Goal: Information Seeking & Learning: Learn about a topic

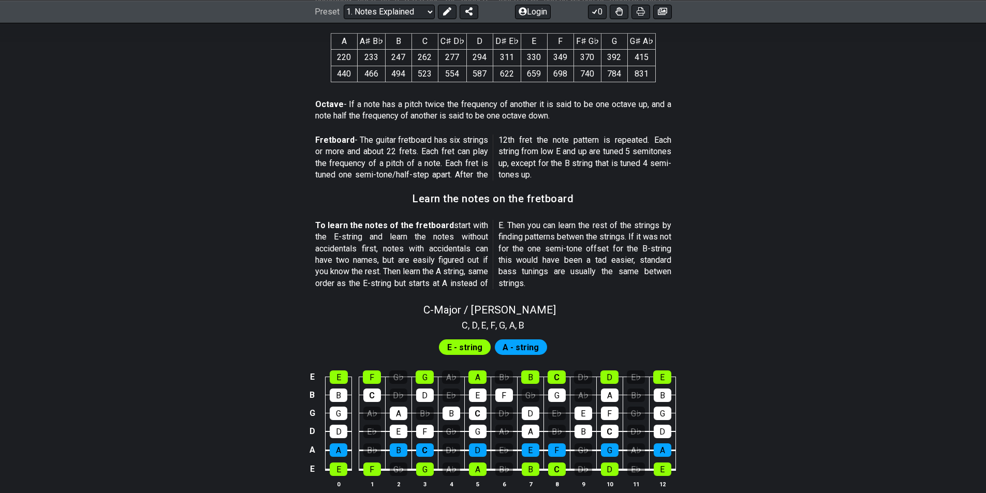
scroll to position [932, 0]
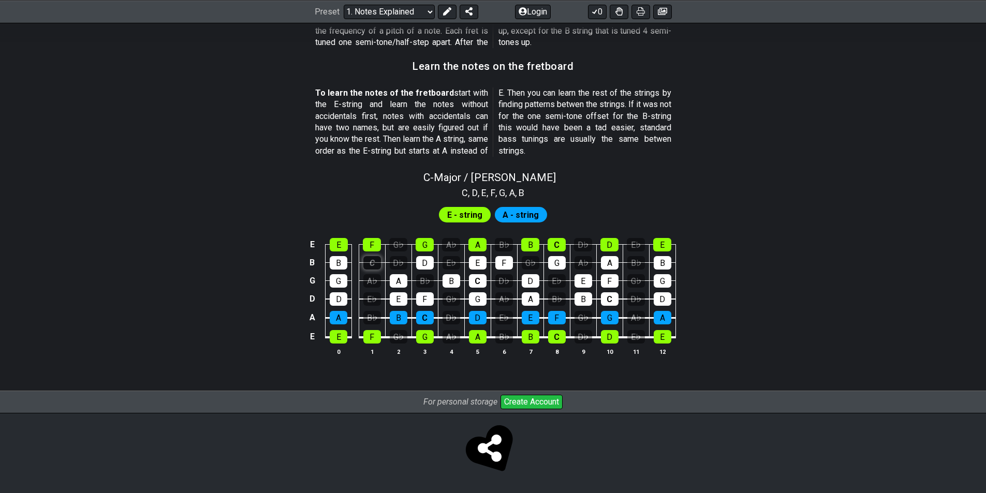
scroll to position [899, 0]
click at [367, 228] on tbody "E E F G♭ G A♭ A B♭ B C D♭ D E♭ E B B C D♭ D E♭ E F G♭ G A♭ A B♭ B G G A♭ A B♭ B…" at bounding box center [491, 288] width 370 height 122
click at [373, 266] on div "C" at bounding box center [372, 262] width 18 height 13
click at [374, 259] on div "C" at bounding box center [372, 262] width 18 height 13
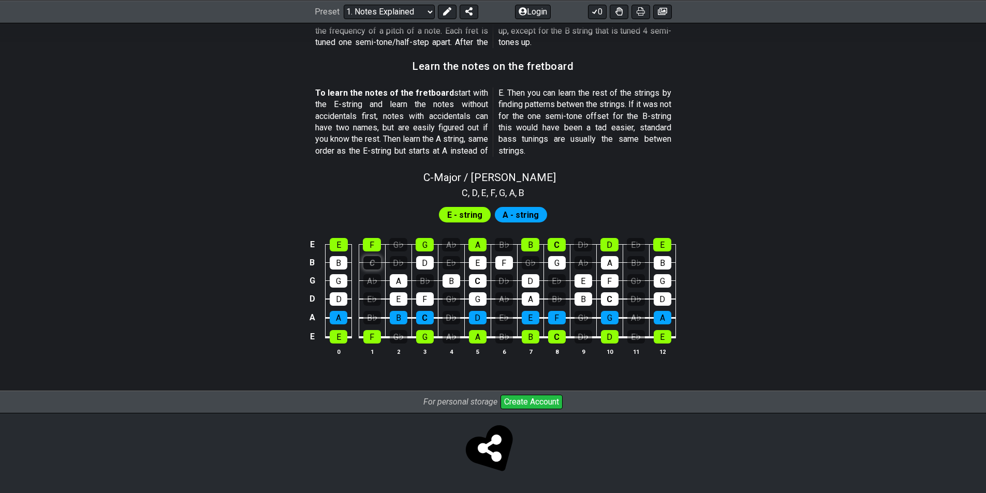
click at [367, 263] on div "C" at bounding box center [372, 262] width 18 height 13
click at [369, 263] on div "C" at bounding box center [372, 262] width 18 height 13
click at [395, 279] on div "A" at bounding box center [399, 280] width 18 height 13
click at [395, 303] on div "E" at bounding box center [399, 299] width 18 height 13
drag, startPoint x: 427, startPoint y: 325, endPoint x: 442, endPoint y: 326, distance: 15.0
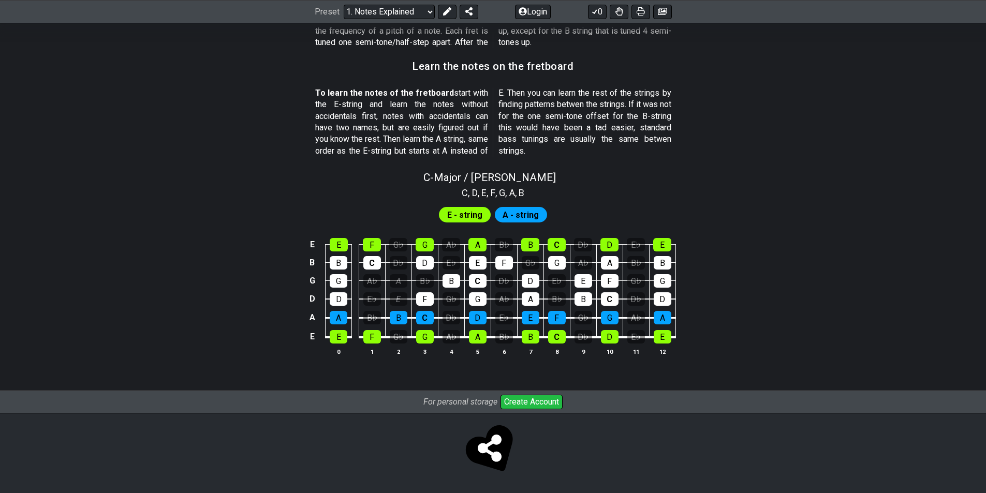
click at [432, 326] on td "G" at bounding box center [425, 328] width 26 height 20
click at [493, 327] on tr "E E F G♭ G A♭ A B♭ B C D♭ D E♭ E" at bounding box center [491, 328] width 370 height 20
click at [543, 324] on td "B" at bounding box center [530, 328] width 26 height 20
drag, startPoint x: 544, startPoint y: 313, endPoint x: 528, endPoint y: 313, distance: 15.5
click at [542, 313] on tr "A A B♭ B C D♭ D E♭ E F G♭ G A♭ A" at bounding box center [491, 308] width 370 height 19
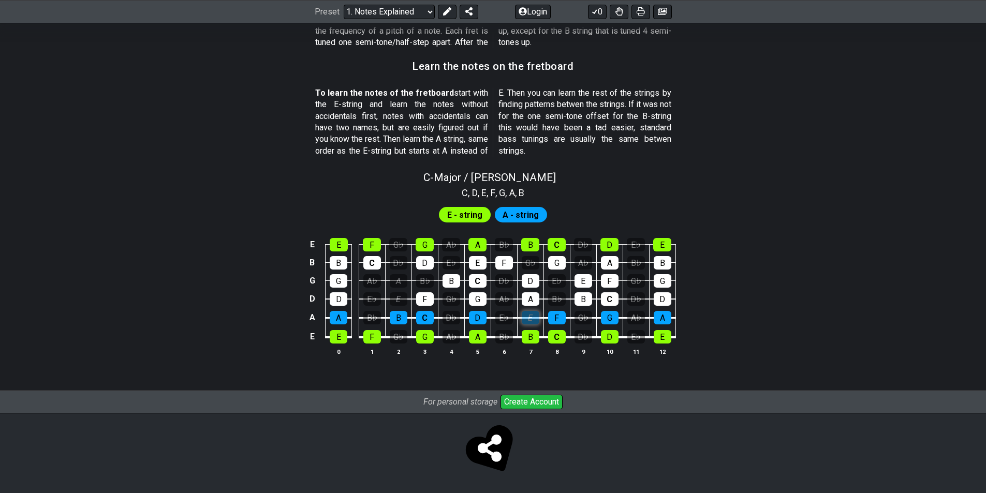
click at [527, 314] on div "E" at bounding box center [531, 317] width 18 height 13
click at [530, 293] on div "A" at bounding box center [531, 299] width 18 height 13
drag, startPoint x: 530, startPoint y: 290, endPoint x: 529, endPoint y: 278, distance: 11.9
click at [530, 283] on tbody "E E F G♭ G A♭ A B♭ B C D♭ D E♭ E B B C D♭ D E♭ E F G♭ G A♭ A B♭ B G G A♭ A B♭ B…" at bounding box center [491, 288] width 370 height 122
click at [501, 261] on tbody "E E F G♭ G A♭ A B♭ B C D♭ D E♭ E B B C D♭ D E♭ E F G♭ G A♭ A B♭ B G G A♭ A B♭ B…" at bounding box center [491, 288] width 370 height 122
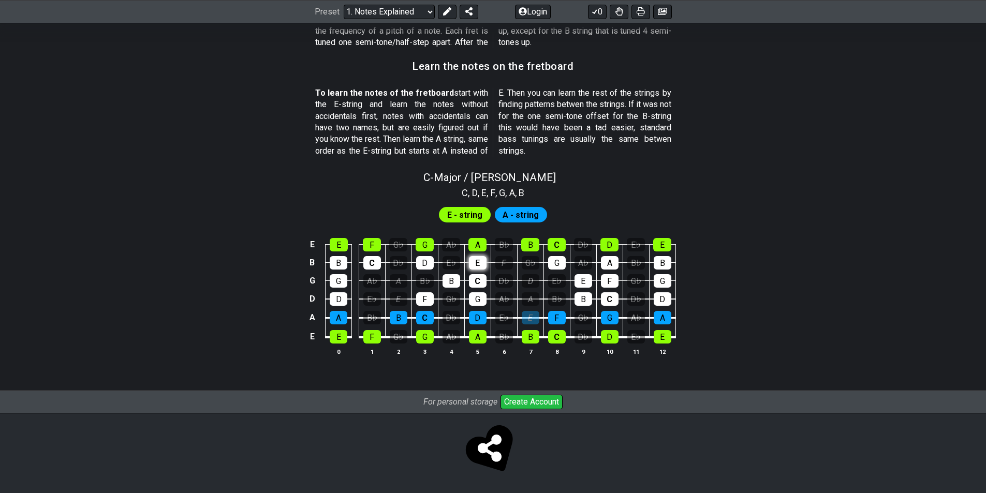
drag, startPoint x: 484, startPoint y: 255, endPoint x: 478, endPoint y: 257, distance: 6.7
click at [482, 255] on td "E" at bounding box center [477, 253] width 26 height 18
click at [471, 263] on div "E" at bounding box center [478, 262] width 18 height 13
drag, startPoint x: 469, startPoint y: 272, endPoint x: 469, endPoint y: 297, distance: 24.9
click at [468, 280] on tbody "E E F G♭ G A♭ A B♭ B C D♭ D E♭ E B B C D♭ D E♭ E F G♭ G A♭ A B♭ B G G A♭ A B♭ B…" at bounding box center [491, 288] width 370 height 122
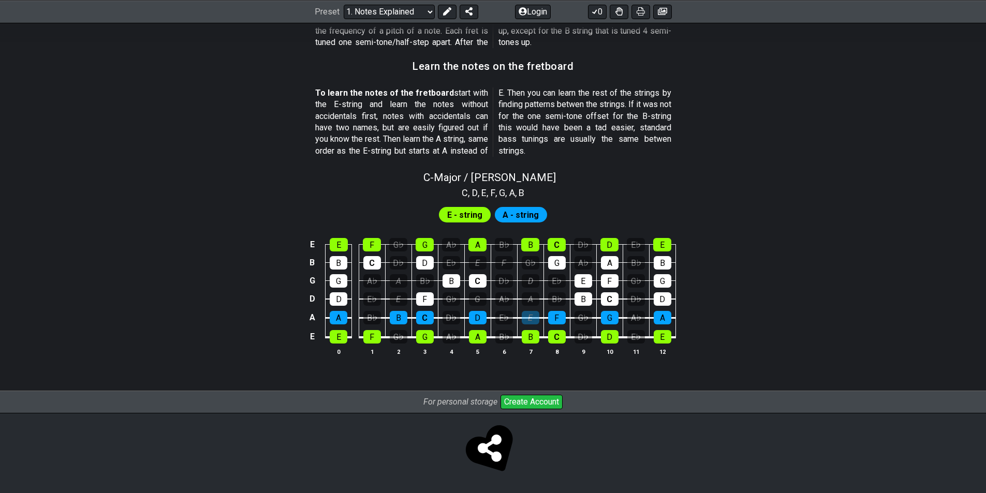
drag, startPoint x: 469, startPoint y: 300, endPoint x: 468, endPoint y: 309, distance: 9.4
click at [469, 304] on tbody "E E F G♭ G A♭ A B♭ B C D♭ D E♭ E B B C D♭ D E♭ E F G♭ G A♭ A B♭ B G G A♭ A B♭ B…" at bounding box center [491, 288] width 370 height 122
drag, startPoint x: 461, startPoint y: 330, endPoint x: 439, endPoint y: 340, distance: 24.6
click at [459, 332] on tr "E E F G♭ G A♭ A B♭ B C D♭ D E♭ E" at bounding box center [491, 328] width 370 height 20
drag, startPoint x: 439, startPoint y: 340, endPoint x: 431, endPoint y: 338, distance: 8.2
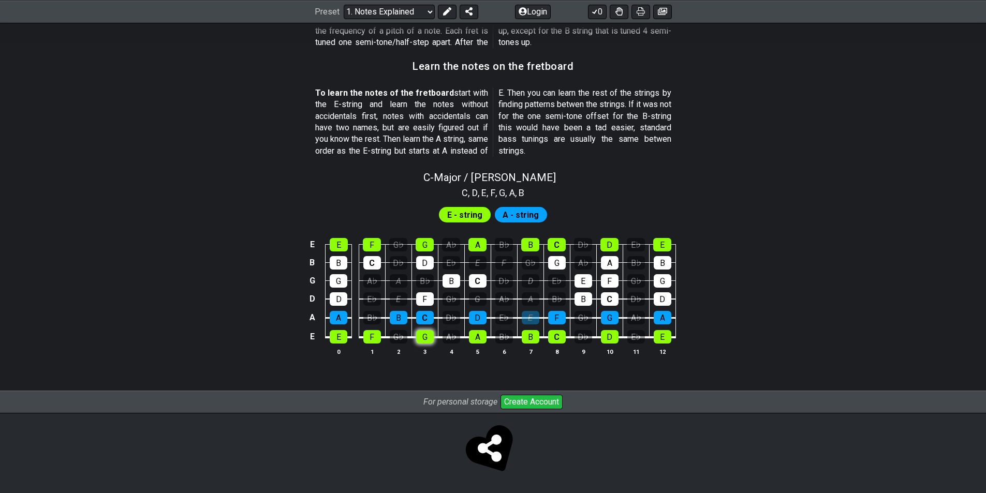
click at [434, 339] on table "E E F G♭ G A♭ A B♭ B C D♭ D E♭ E B B C D♭ D E♭ E F G♭ G A♭ A B♭ B G G A♭ A B♭ B…" at bounding box center [491, 288] width 370 height 122
click at [412, 337] on td "G" at bounding box center [425, 328] width 26 height 20
click at [478, 330] on div "A" at bounding box center [478, 336] width 18 height 13
drag, startPoint x: 444, startPoint y: 330, endPoint x: 437, endPoint y: 328, distance: 7.2
click at [441, 329] on td "A♭" at bounding box center [451, 328] width 26 height 20
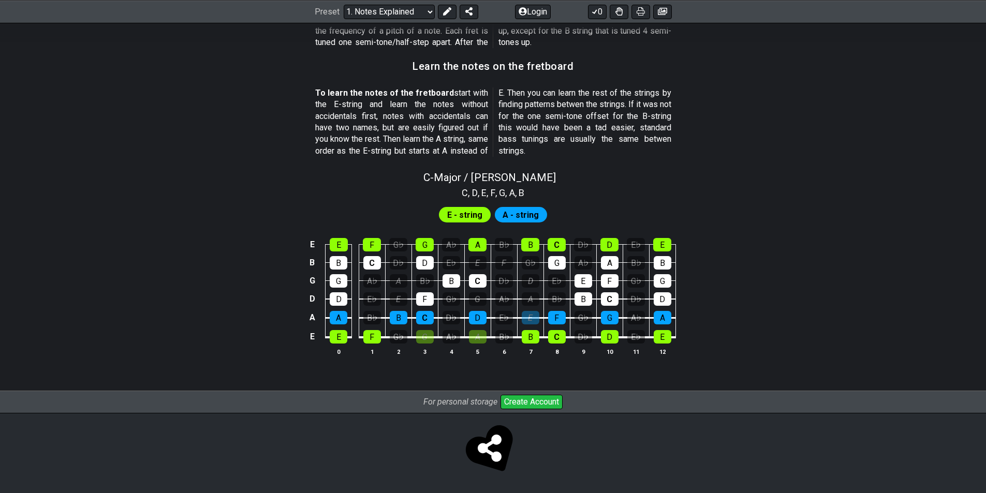
drag, startPoint x: 451, startPoint y: 334, endPoint x: 462, endPoint y: 338, distance: 12.1
click at [451, 334] on div "A♭" at bounding box center [452, 336] width 18 height 13
drag, startPoint x: 491, startPoint y: 335, endPoint x: 504, endPoint y: 334, distance: 13.0
click at [496, 335] on tr "E E F G♭ G A♭ A B♭ B C D♭ D E♭ E" at bounding box center [491, 328] width 370 height 20
drag, startPoint x: 528, startPoint y: 335, endPoint x: 552, endPoint y: 333, distance: 24.9
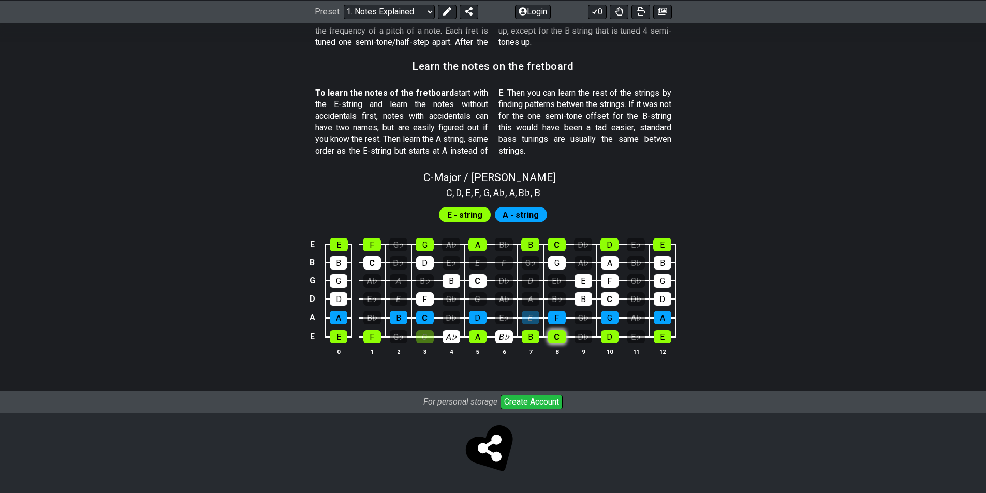
click at [536, 334] on div "B" at bounding box center [531, 336] width 18 height 13
click at [576, 332] on tr "E E F G♭ G A♭ A B♭ B C D♭ D E♭ E" at bounding box center [491, 328] width 370 height 20
drag, startPoint x: 599, startPoint y: 328, endPoint x: 617, endPoint y: 304, distance: 30.3
click at [606, 318] on tbody "E E F G♭ G A♭ A B♭ B C D♭ D E♭ E B B C D♭ D E♭ E F G♭ G A♭ A B♭ B G G A♭ A B♭ B…" at bounding box center [491, 288] width 370 height 122
drag, startPoint x: 617, startPoint y: 304, endPoint x: 617, endPoint y: 276, distance: 28.0
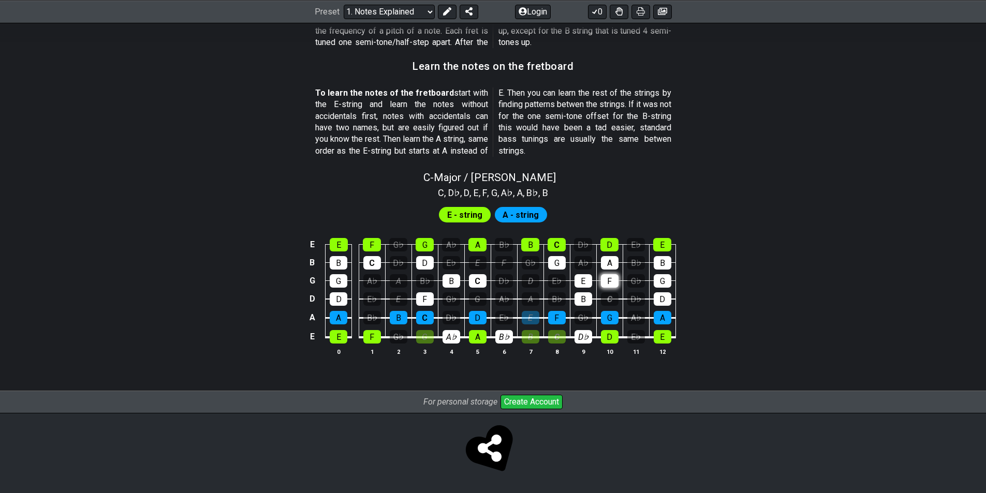
click at [618, 289] on td "C" at bounding box center [609, 290] width 26 height 19
click at [617, 276] on div "F" at bounding box center [610, 280] width 18 height 13
drag, startPoint x: 616, startPoint y: 273, endPoint x: 626, endPoint y: 269, distance: 11.8
click at [619, 270] on td "F" at bounding box center [609, 271] width 26 height 18
click at [631, 270] on td "G♭" at bounding box center [636, 271] width 26 height 18
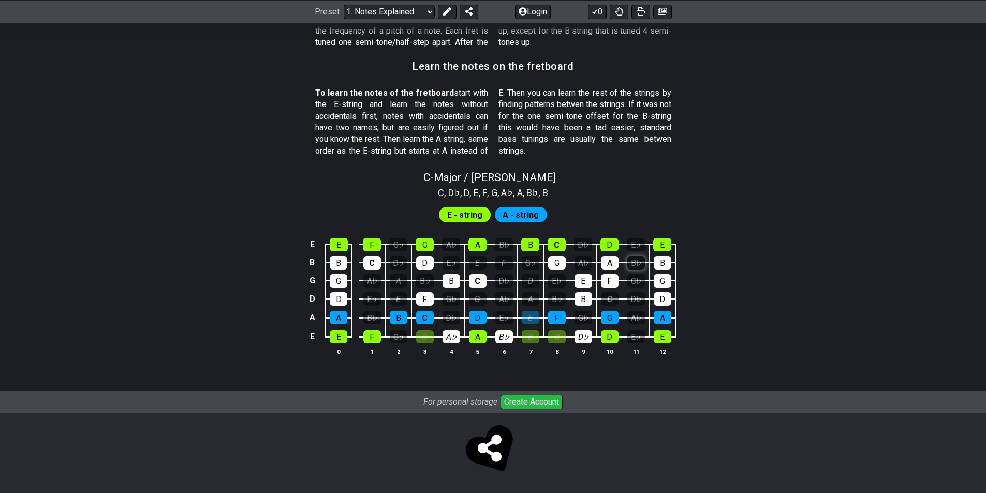
click at [641, 268] on div "B♭" at bounding box center [636, 262] width 18 height 13
drag, startPoint x: 636, startPoint y: 282, endPoint x: 635, endPoint y: 287, distance: 5.7
click at [635, 284] on div "G♭" at bounding box center [636, 280] width 18 height 13
click at [634, 303] on div "D♭" at bounding box center [636, 299] width 18 height 13
click at [633, 313] on div "A♭" at bounding box center [636, 317] width 18 height 13
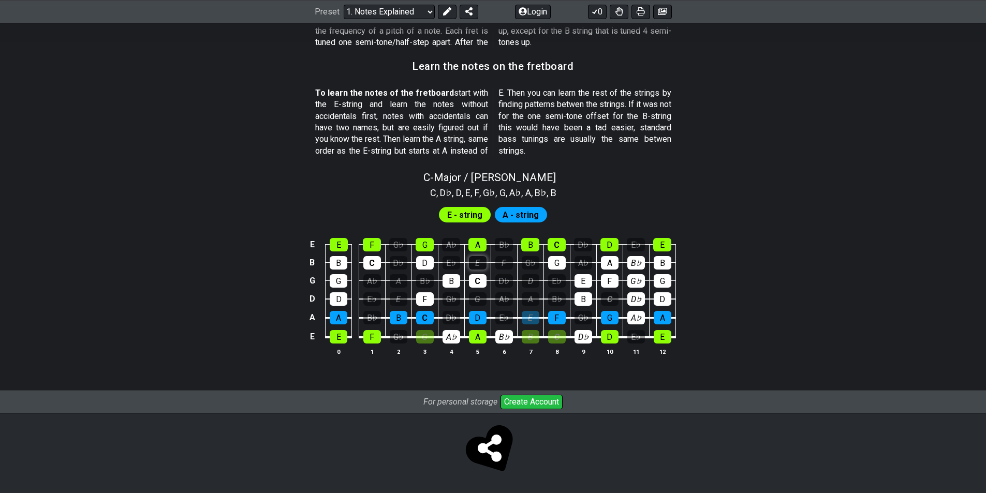
drag, startPoint x: 493, startPoint y: 273, endPoint x: 479, endPoint y: 268, distance: 14.7
click at [485, 271] on tbody "E E F G♭ G A♭ A B♭ B C D♭ D E♭ E B B C D♭ D E♭ E F G♭ G A♭ A B♭ B G G A♭ A B♭ B…" at bounding box center [491, 288] width 370 height 122
click at [397, 262] on tr "B B C D♭ D E♭ E F G♭ G A♭ A B♭ B" at bounding box center [491, 253] width 370 height 18
drag, startPoint x: 391, startPoint y: 263, endPoint x: 393, endPoint y: 290, distance: 27.5
click at [391, 266] on div "D♭" at bounding box center [399, 262] width 18 height 13
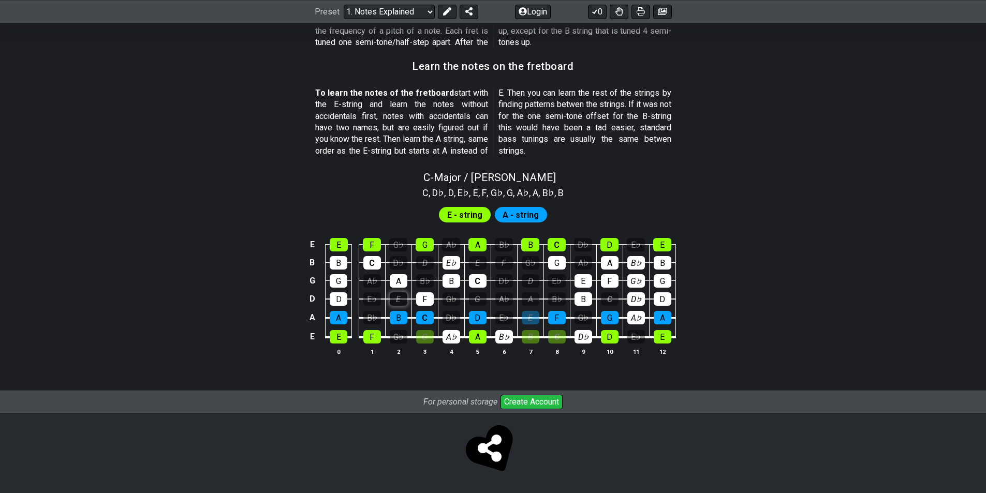
drag, startPoint x: 393, startPoint y: 290, endPoint x: 390, endPoint y: 299, distance: 9.0
click at [392, 296] on tbody "E E F G♭ G A♭ A B♭ B C D♭ D E♭ E B B C D♭ D E♭ E F G♭ G A♭ A B♭ B G G A♭ A B♭ B…" at bounding box center [491, 288] width 370 height 122
click at [388, 300] on tbody "E E F G♭ G A♭ A B♭ B C D♭ D E♭ E B B C D♭ D E♭ E F G♭ G A♭ A B♭ B G G A♭ A B♭ B…" at bounding box center [491, 288] width 370 height 122
click at [501, 293] on tr "D D E♭ E F G♭ G A♭ A B♭ B C D♭ D" at bounding box center [491, 290] width 370 height 19
